Goal: Information Seeking & Learning: Learn about a topic

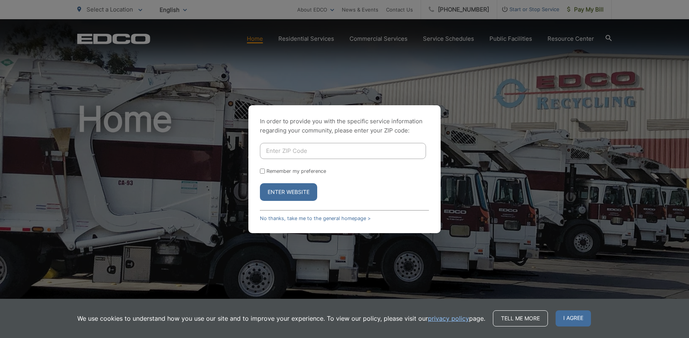
click at [304, 149] on input "Enter ZIP Code" at bounding box center [343, 151] width 166 height 16
type input "92078"
click at [300, 193] on button "Enter Website" at bounding box center [288, 192] width 57 height 18
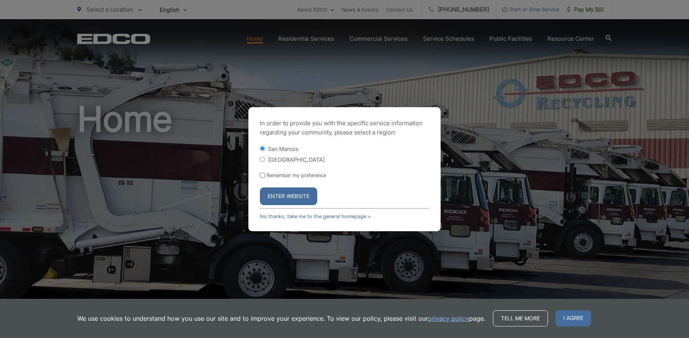
click at [297, 160] on label "[GEOGRAPHIC_DATA]" at bounding box center [296, 159] width 57 height 7
click at [265, 160] on input "[GEOGRAPHIC_DATA]" at bounding box center [262, 159] width 5 height 5
radio input "true"
click at [295, 198] on button "Enter Website" at bounding box center [288, 197] width 57 height 18
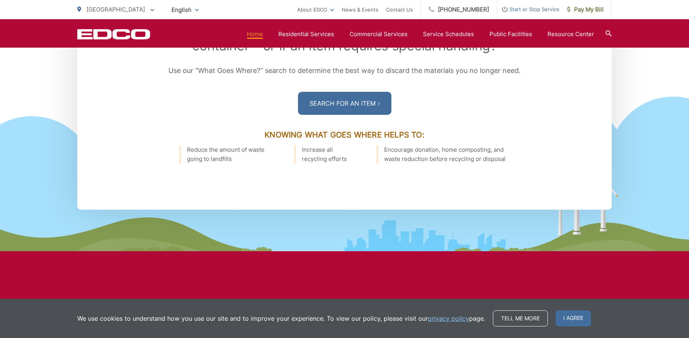
scroll to position [1149, 0]
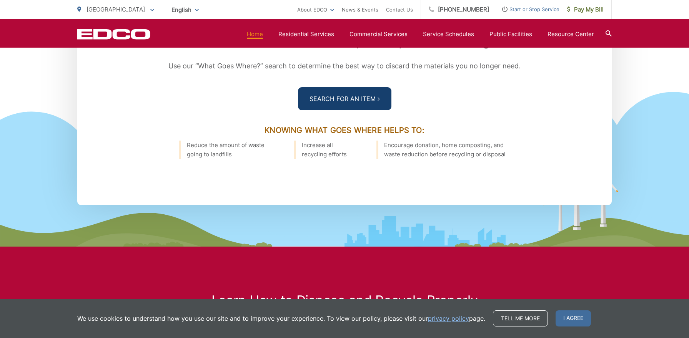
click at [352, 103] on link "Search For an Item" at bounding box center [344, 98] width 93 height 23
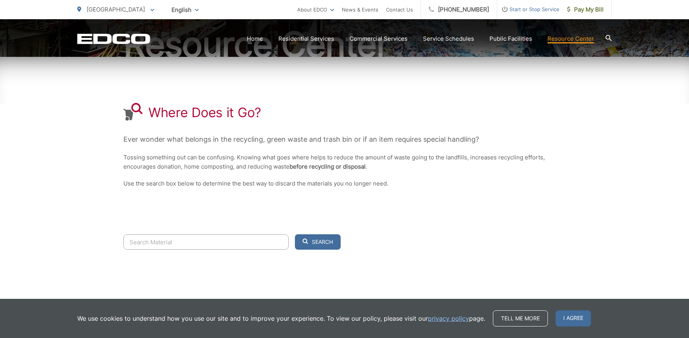
scroll to position [125, 0]
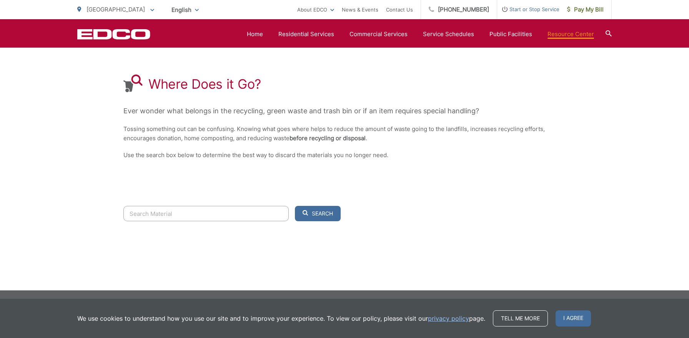
click at [221, 213] on input "Search" at bounding box center [205, 213] width 165 height 15
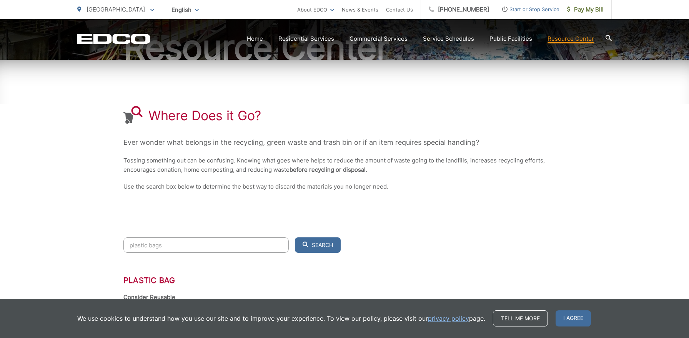
scroll to position [107, 0]
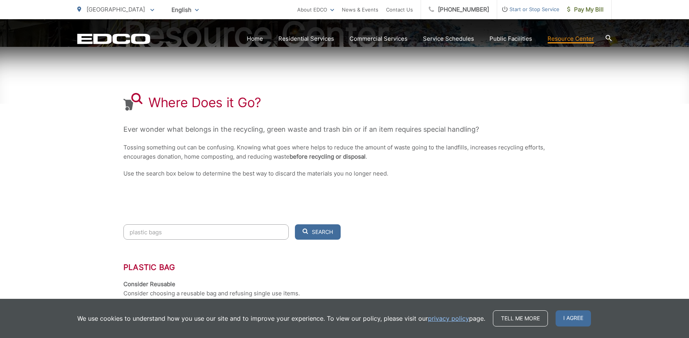
click at [129, 234] on input "plastic bags" at bounding box center [205, 231] width 165 height 15
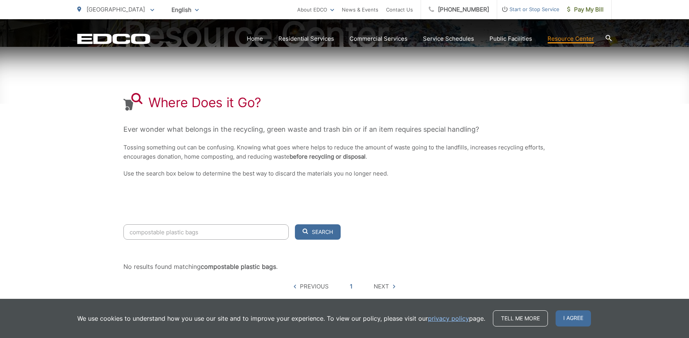
click at [189, 233] on input "compostable plastic bags" at bounding box center [205, 231] width 165 height 15
drag, startPoint x: 186, startPoint y: 233, endPoint x: 167, endPoint y: 233, distance: 18.8
click at [167, 233] on input "compostable plastic bags" at bounding box center [205, 231] width 165 height 15
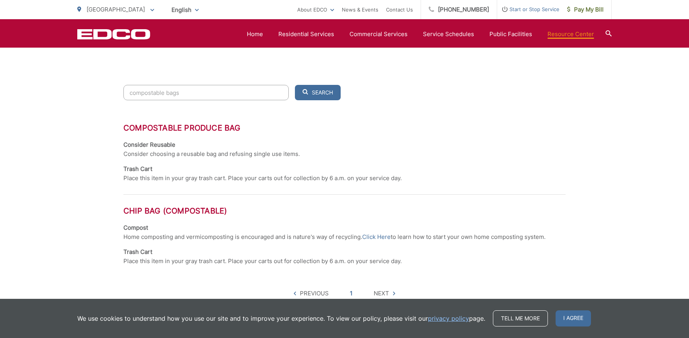
scroll to position [247, 0]
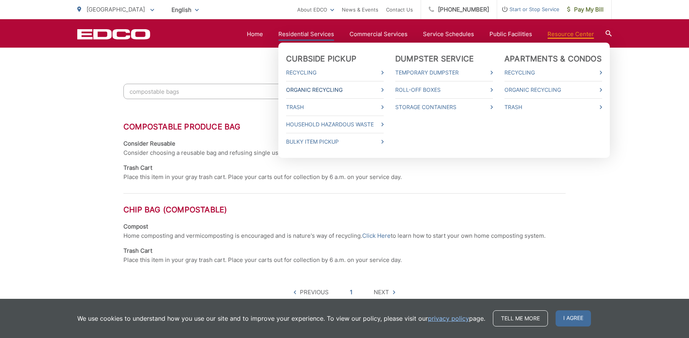
type input "compostable bags"
click at [323, 90] on link "Organic Recycling" at bounding box center [335, 89] width 98 height 9
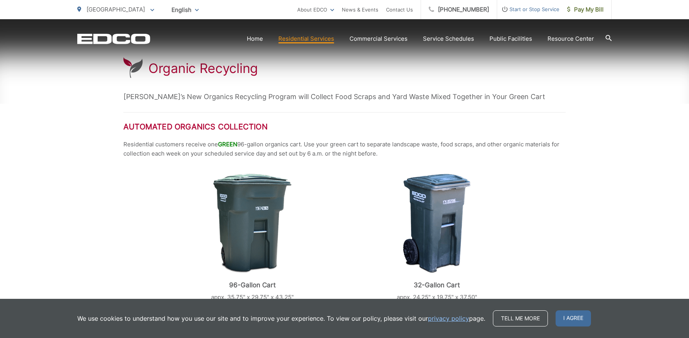
scroll to position [146, 0]
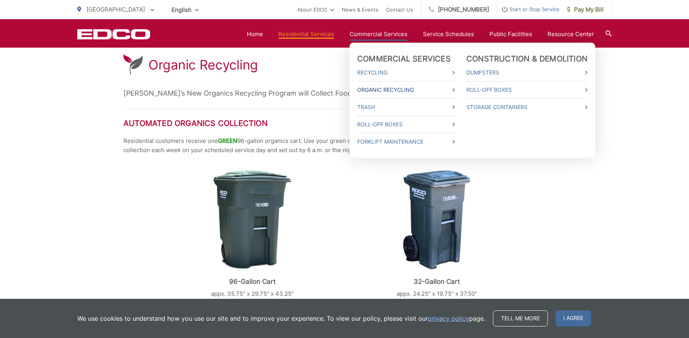
click at [391, 88] on link "Organic Recycling" at bounding box center [406, 89] width 98 height 9
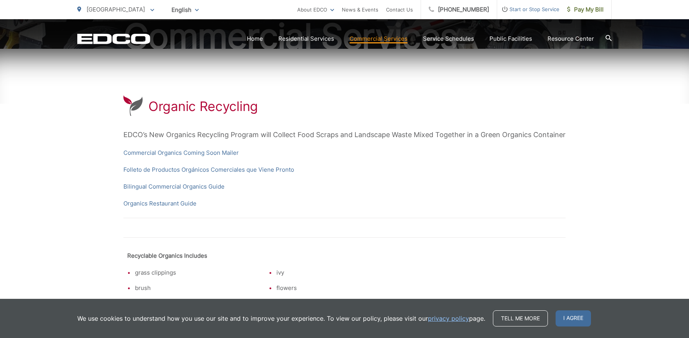
scroll to position [108, 0]
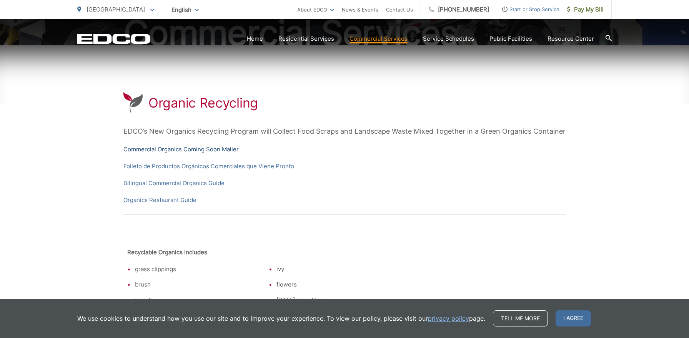
click at [190, 149] on link "Commercial Organics Coming Soon Mailer" at bounding box center [180, 149] width 115 height 9
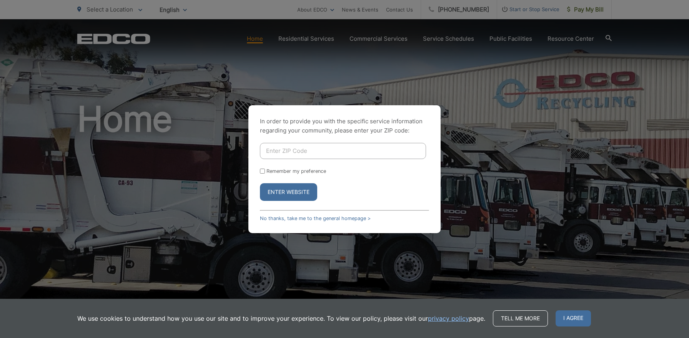
click at [310, 152] on input "Enter ZIP Code" at bounding box center [343, 151] width 166 height 16
type input "92078"
click at [296, 193] on button "Enter Website" at bounding box center [288, 192] width 57 height 18
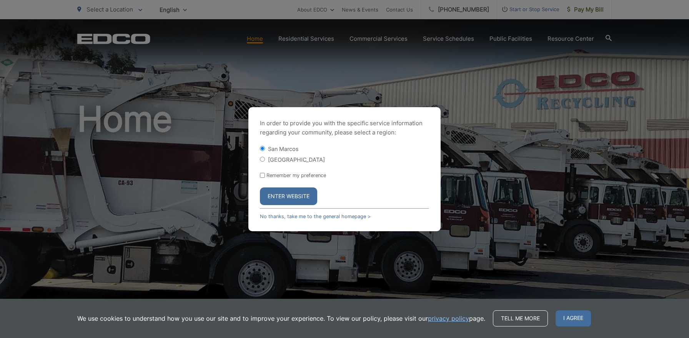
click at [294, 162] on label "[GEOGRAPHIC_DATA]" at bounding box center [296, 159] width 57 height 7
click at [265, 162] on input "[GEOGRAPHIC_DATA]" at bounding box center [262, 159] width 5 height 5
radio input "true"
click at [292, 191] on button "Enter Website" at bounding box center [288, 197] width 57 height 18
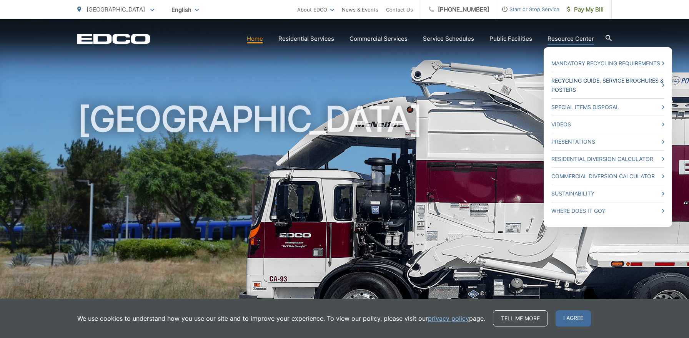
click at [575, 79] on link "Recycling Guide, Service Brochures & Posters" at bounding box center [607, 85] width 113 height 18
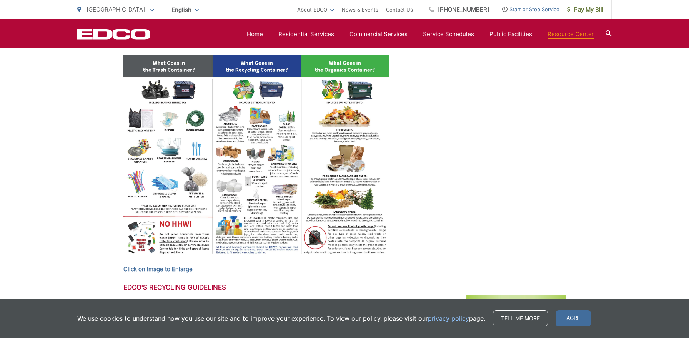
scroll to position [367, 0]
